Goal: Information Seeking & Learning: Understand process/instructions

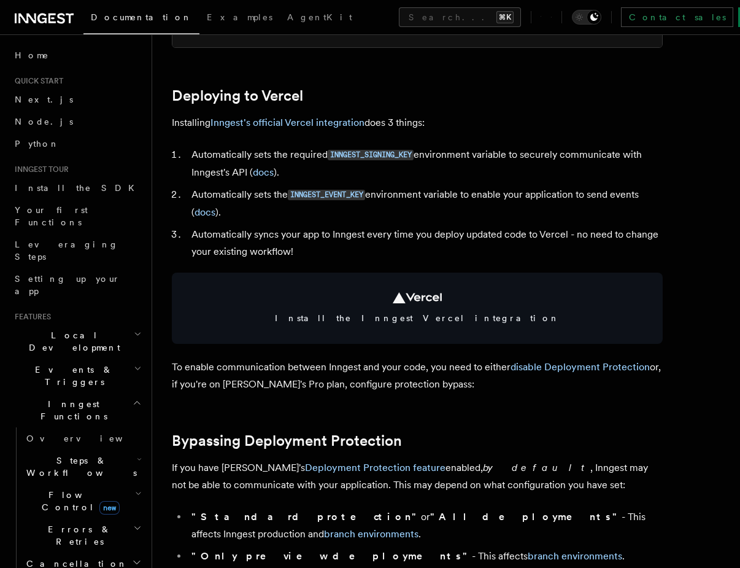
scroll to position [529, 0]
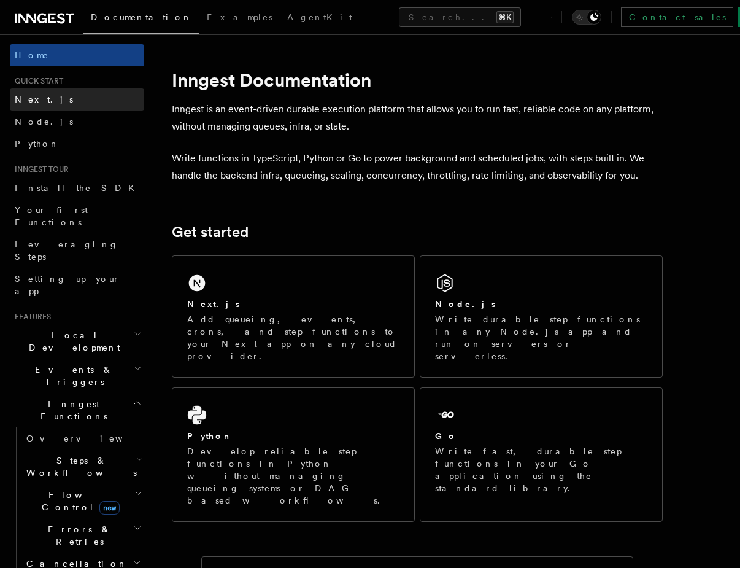
click at [100, 98] on link "Next.js" at bounding box center [77, 99] width 134 height 22
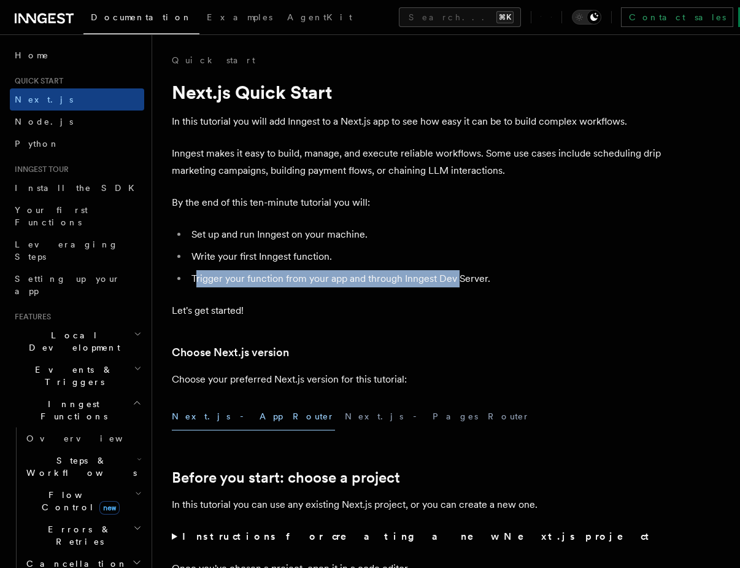
drag, startPoint x: 195, startPoint y: 280, endPoint x: 458, endPoint y: 280, distance: 263.2
click at [458, 280] on li "Trigger your function from your app and through Inngest Dev Server." at bounding box center [425, 278] width 475 height 17
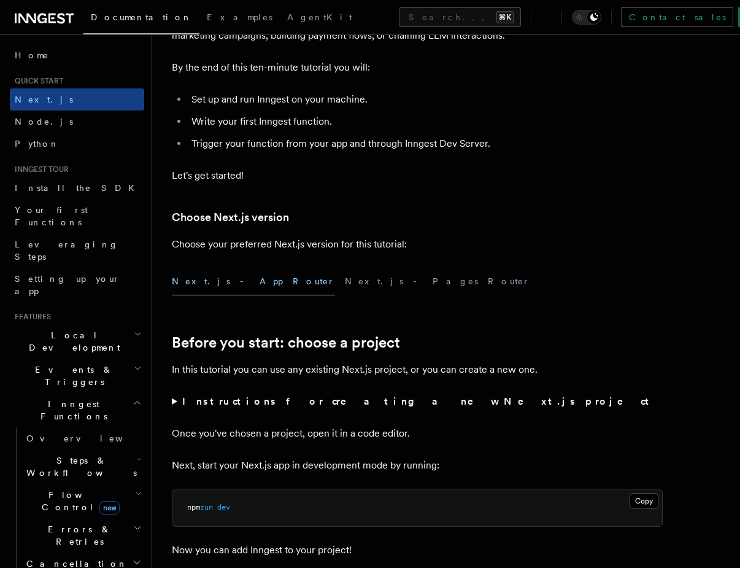
scroll to position [146, 0]
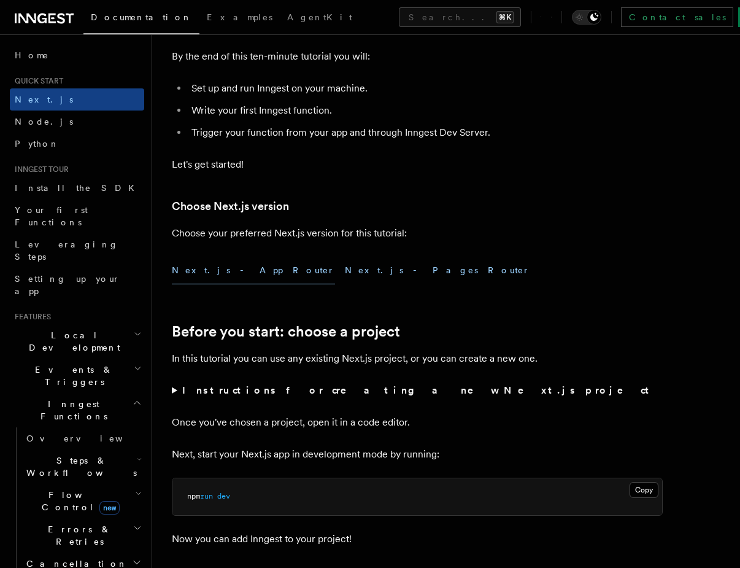
click at [345, 277] on button "Next.js - Pages Router" at bounding box center [437, 270] width 185 height 28
click at [206, 272] on button "Next.js - App Router" at bounding box center [253, 270] width 163 height 28
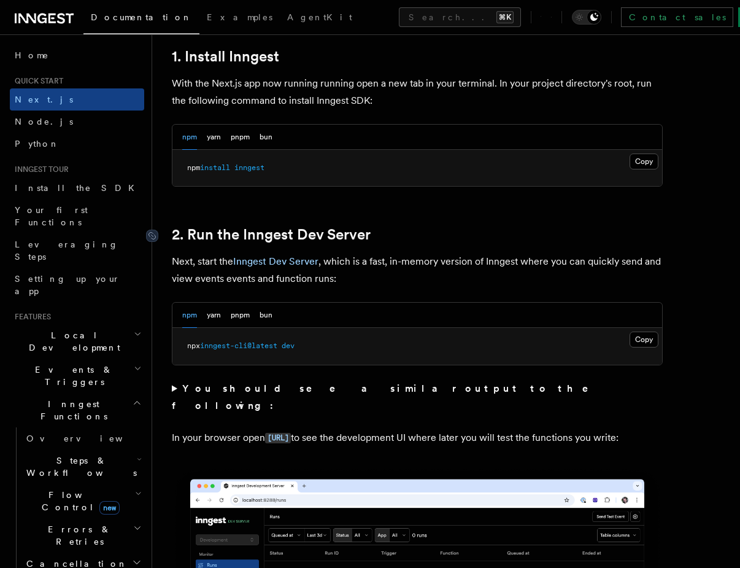
scroll to position [690, 0]
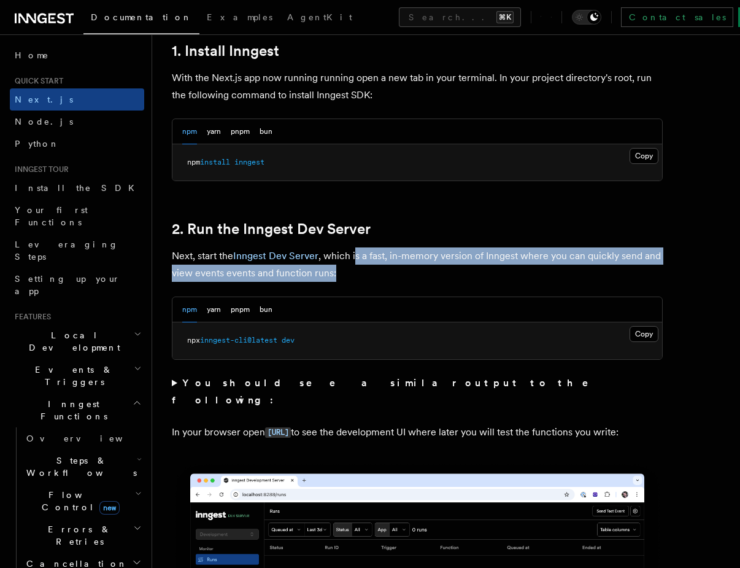
drag, startPoint x: 355, startPoint y: 260, endPoint x: 527, endPoint y: 278, distance: 172.8
click at [527, 278] on p "Next, start the Inngest Dev Server , which is a fast, in-memory version of Inng…" at bounding box center [417, 264] width 491 height 34
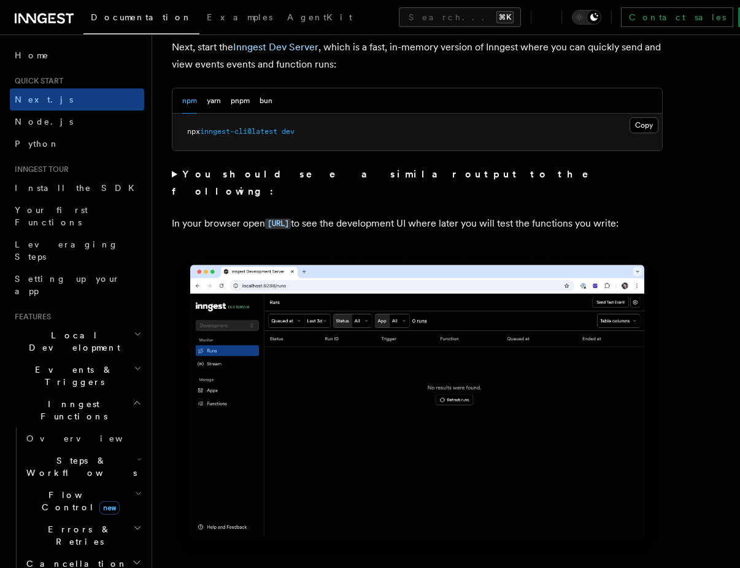
scroll to position [903, 0]
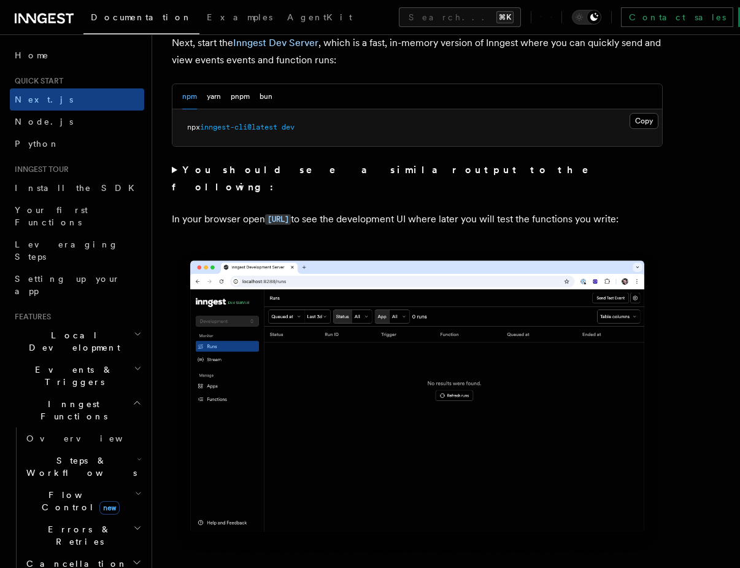
drag, startPoint x: 287, startPoint y: 171, endPoint x: 407, endPoint y: 225, distance: 132.1
click at [407, 225] on p "In your browser open [URL] to see the development UI where later you will test …" at bounding box center [417, 219] width 491 height 18
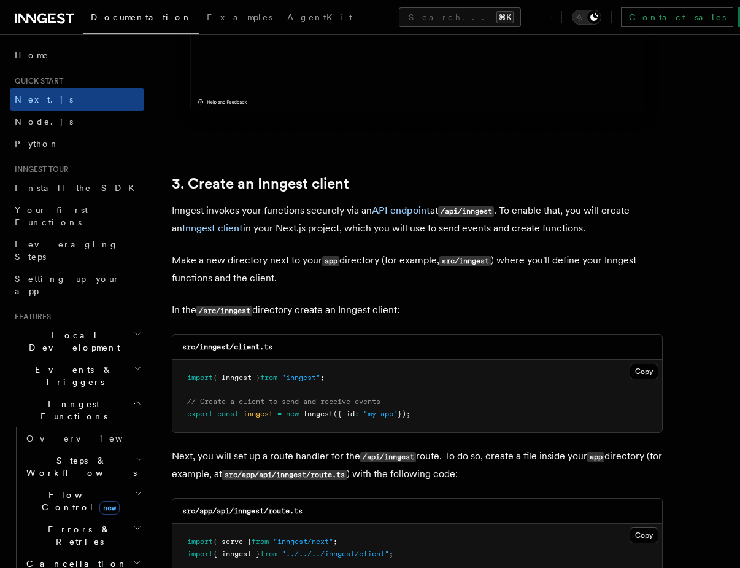
scroll to position [1363, 0]
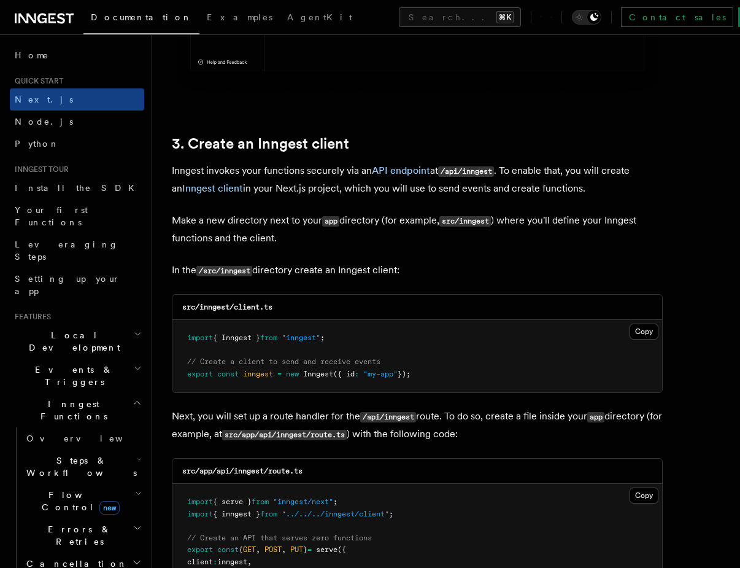
drag, startPoint x: 188, startPoint y: 379, endPoint x: 531, endPoint y: 379, distance: 343.0
click at [532, 379] on pre "import { Inngest } from "inngest" ; // Create a client to send and receive even…" at bounding box center [417, 356] width 490 height 72
click at [531, 379] on pre "import { Inngest } from "inngest" ; // Create a client to send and receive even…" at bounding box center [417, 356] width 490 height 72
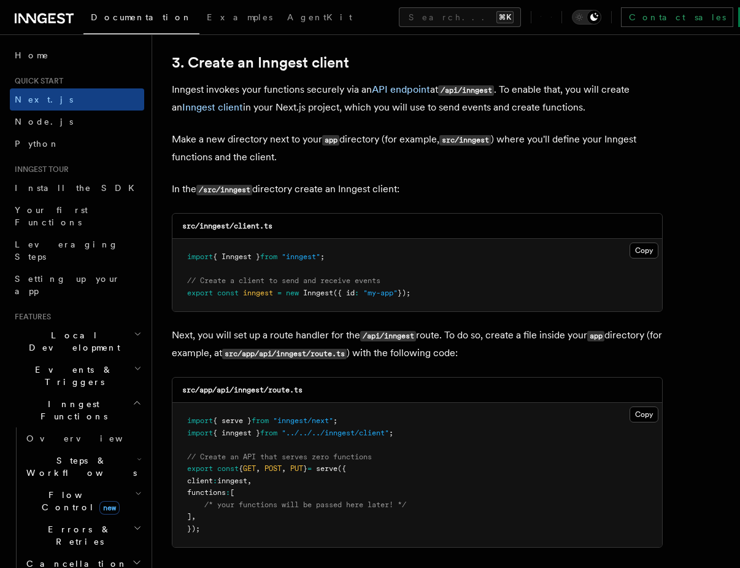
scroll to position [1444, 0]
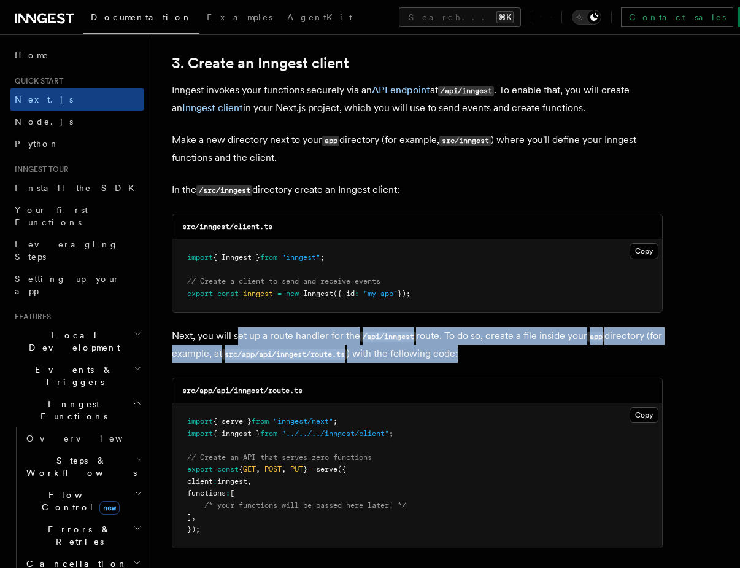
drag, startPoint x: 236, startPoint y: 339, endPoint x: 512, endPoint y: 364, distance: 277.2
click at [512, 363] on p "Next, you will set up a route handler for the /api/inngest route. To do so, cre…" at bounding box center [417, 345] width 491 height 36
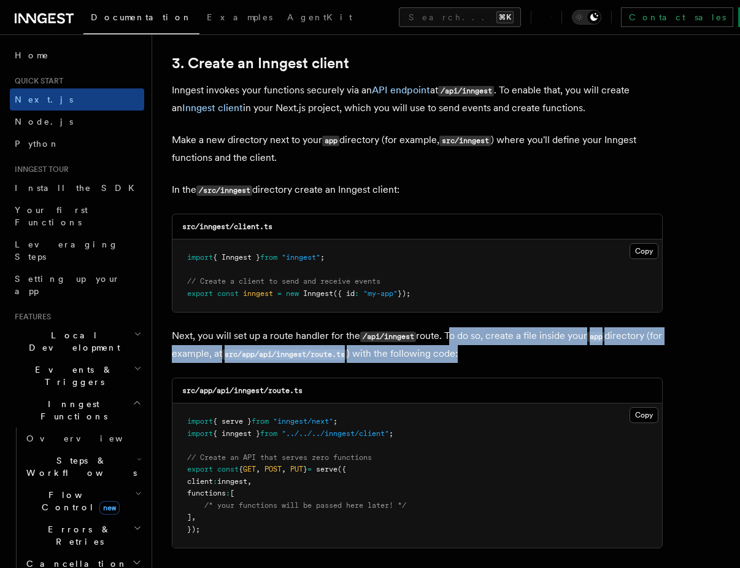
drag, startPoint x: 450, startPoint y: 339, endPoint x: 509, endPoint y: 354, distance: 60.1
click at [509, 354] on p "Next, you will set up a route handler for the /api/inngest route. To do so, cre…" at bounding box center [417, 345] width 491 height 36
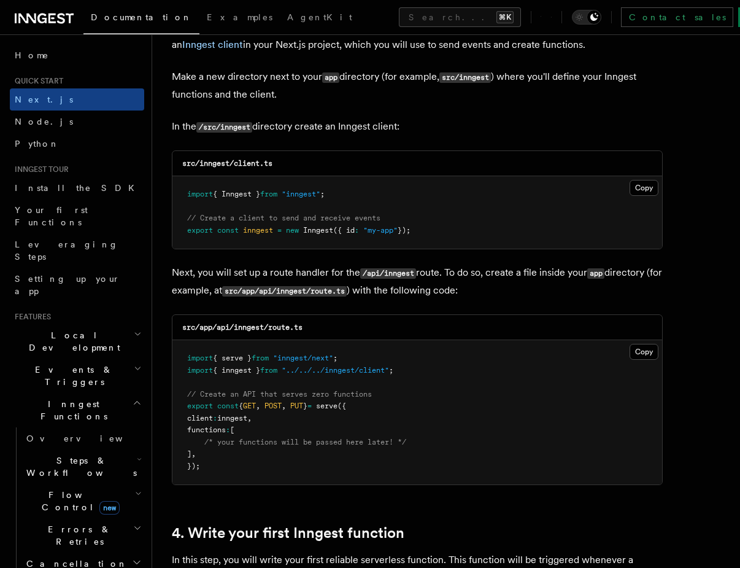
scroll to position [1510, 0]
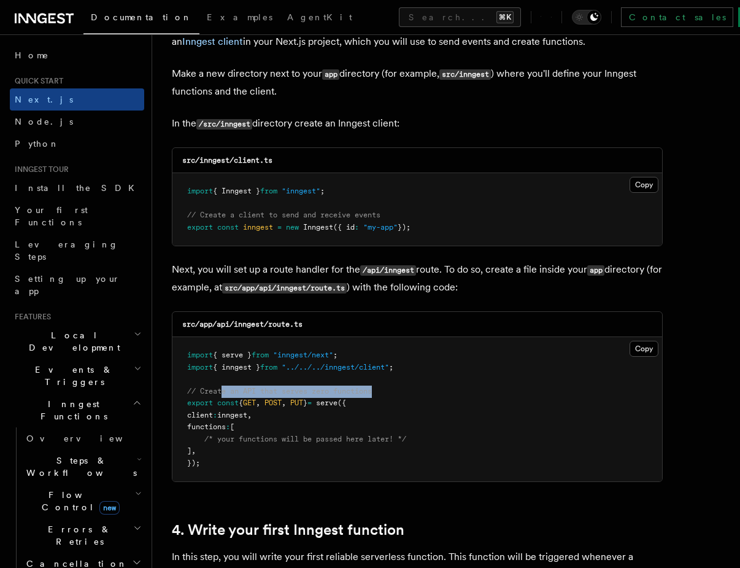
drag, startPoint x: 221, startPoint y: 394, endPoint x: 435, endPoint y: 395, distance: 214.2
click at [435, 395] on pre "import { serve } from "inngest/next" ; import { inngest } from "../../../innges…" at bounding box center [417, 409] width 490 height 144
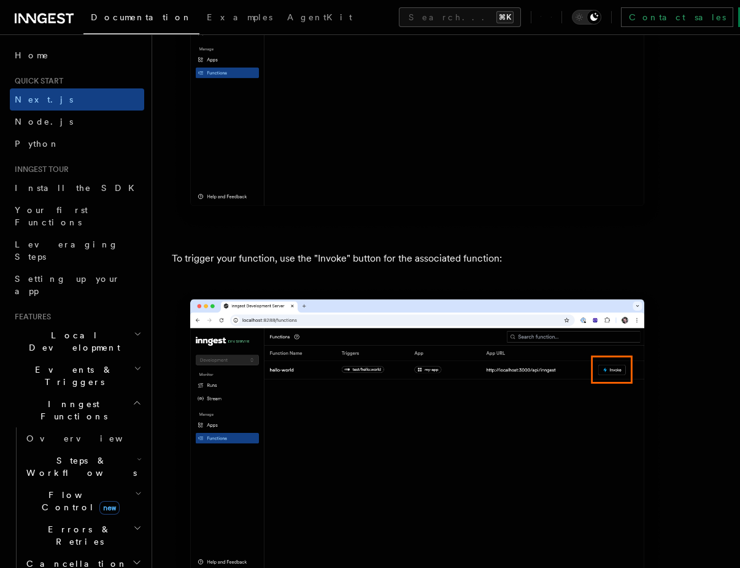
scroll to position [3136, 0]
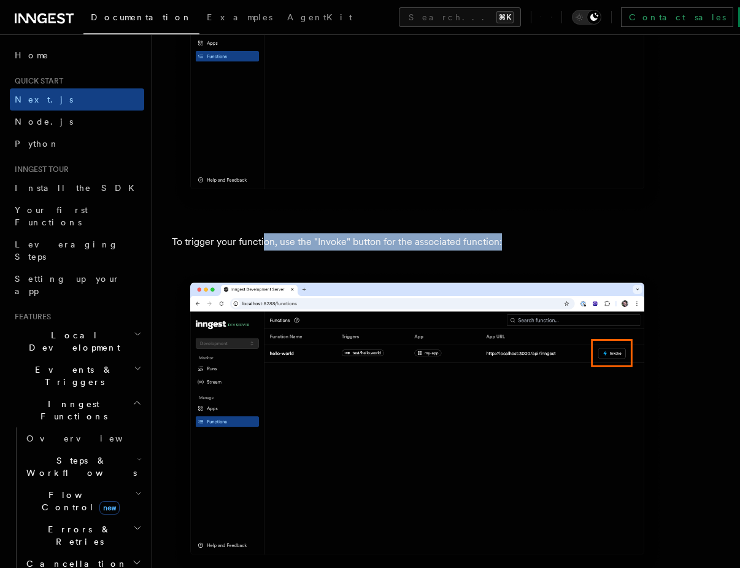
drag, startPoint x: 387, startPoint y: 248, endPoint x: 538, endPoint y: 248, distance: 150.9
click at [538, 248] on p "To trigger your function, use the "Invoke" button for the associated function:" at bounding box center [417, 241] width 491 height 17
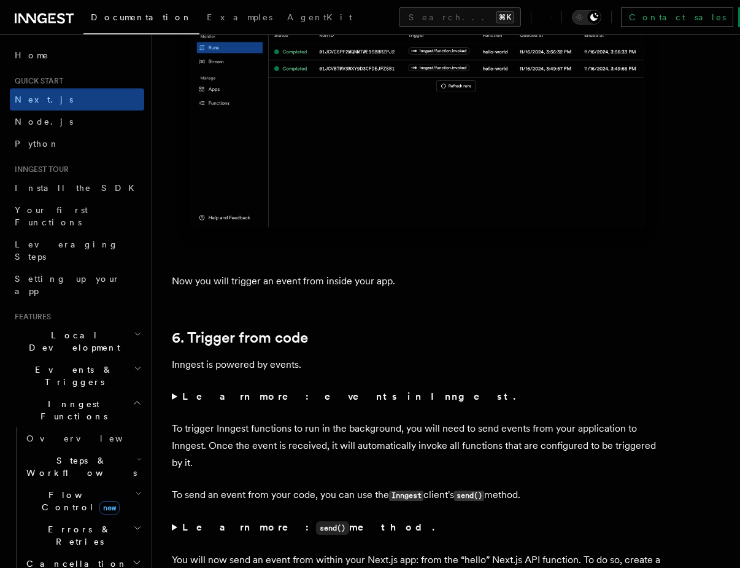
scroll to position [5932, 0]
drag, startPoint x: 226, startPoint y: 287, endPoint x: 440, endPoint y: 287, distance: 213.5
click at [441, 287] on p "Now you will trigger an event from inside your app." at bounding box center [417, 280] width 491 height 17
click at [440, 287] on p "Now you will trigger an event from inside your app." at bounding box center [417, 280] width 491 height 17
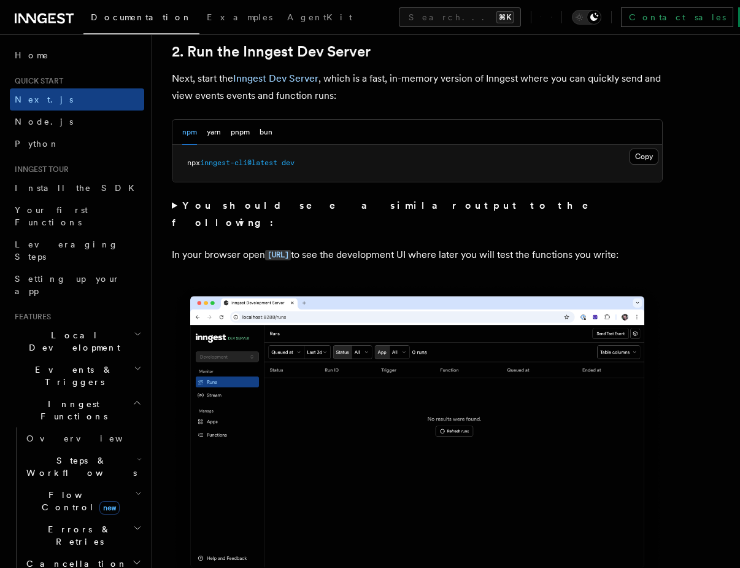
scroll to position [796, 0]
